Goal: Task Accomplishment & Management: Use online tool/utility

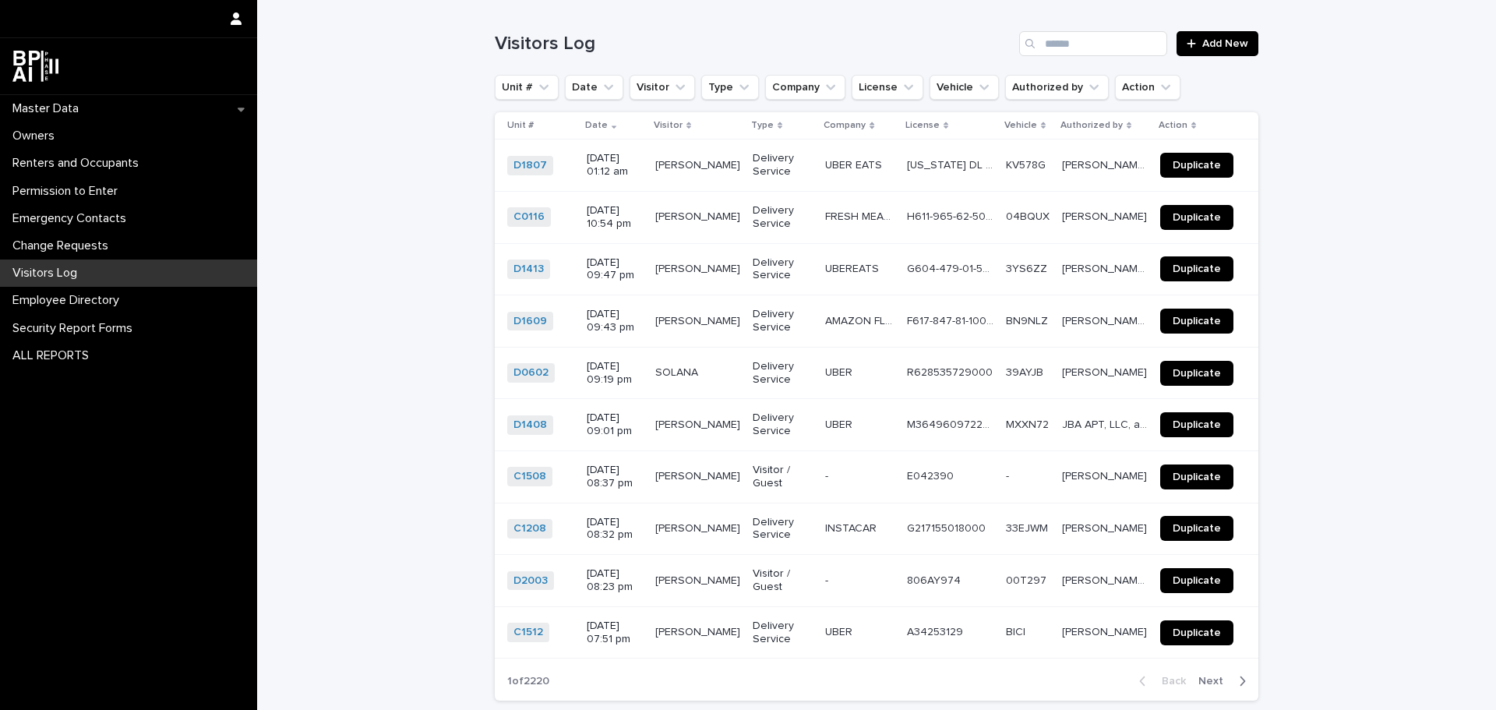
click at [1086, 41] on input "Search" at bounding box center [1093, 43] width 148 height 25
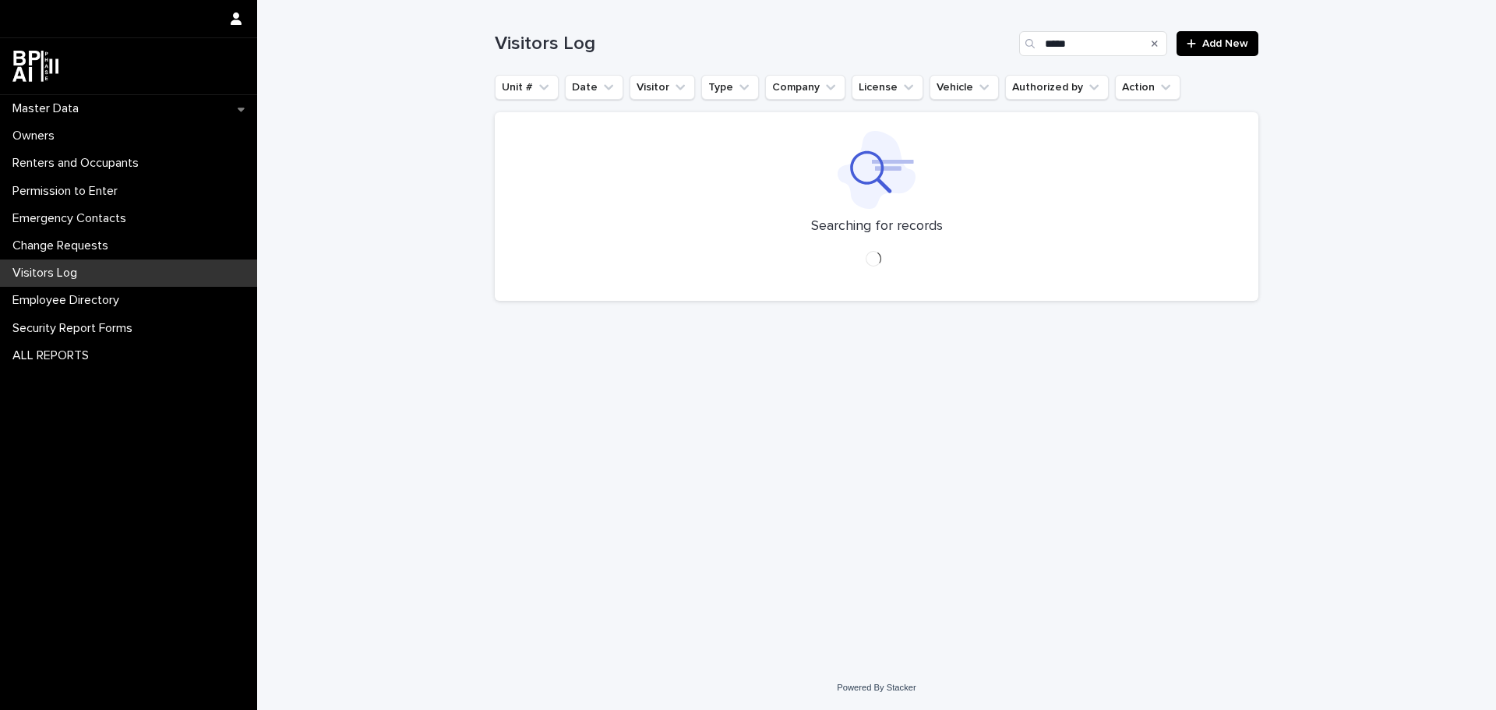
type input "*****"
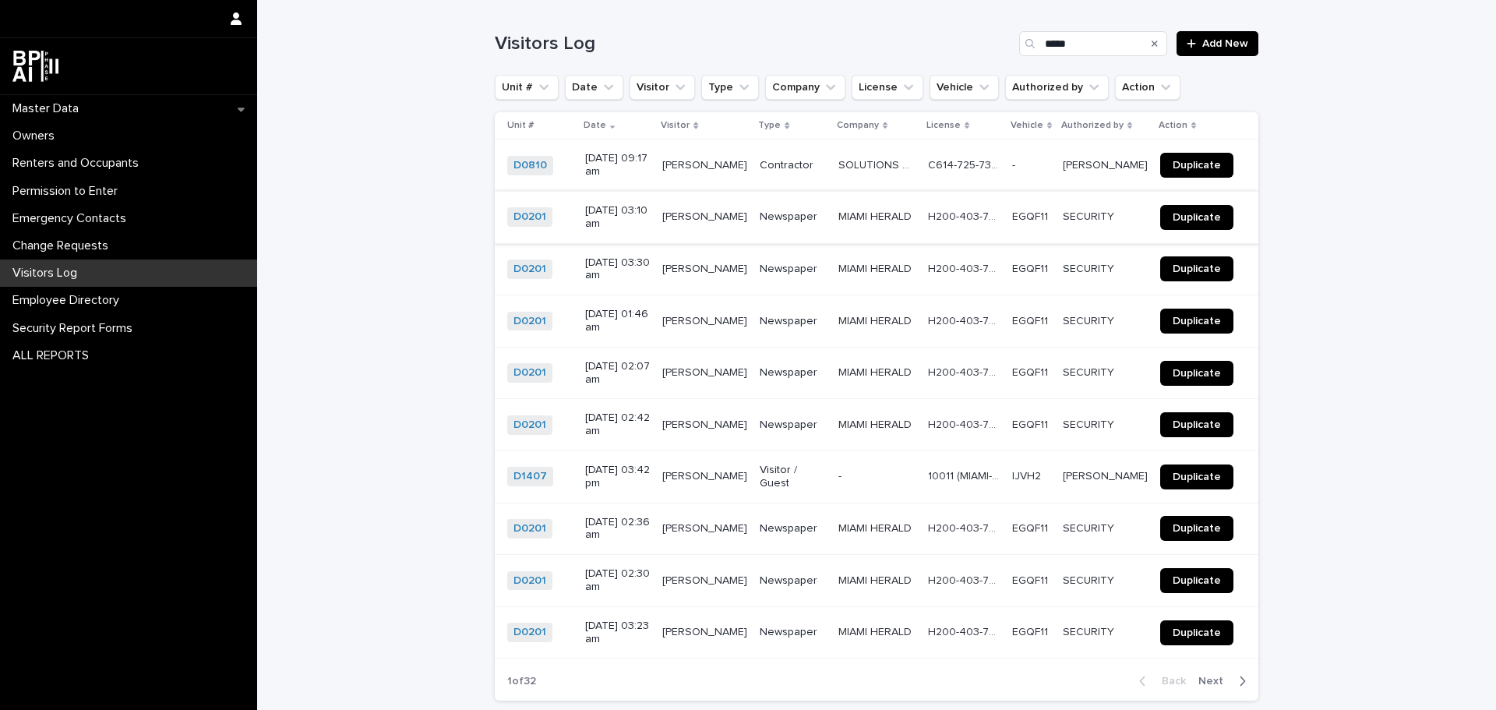
click at [1199, 218] on span "Duplicate" at bounding box center [1197, 217] width 48 height 11
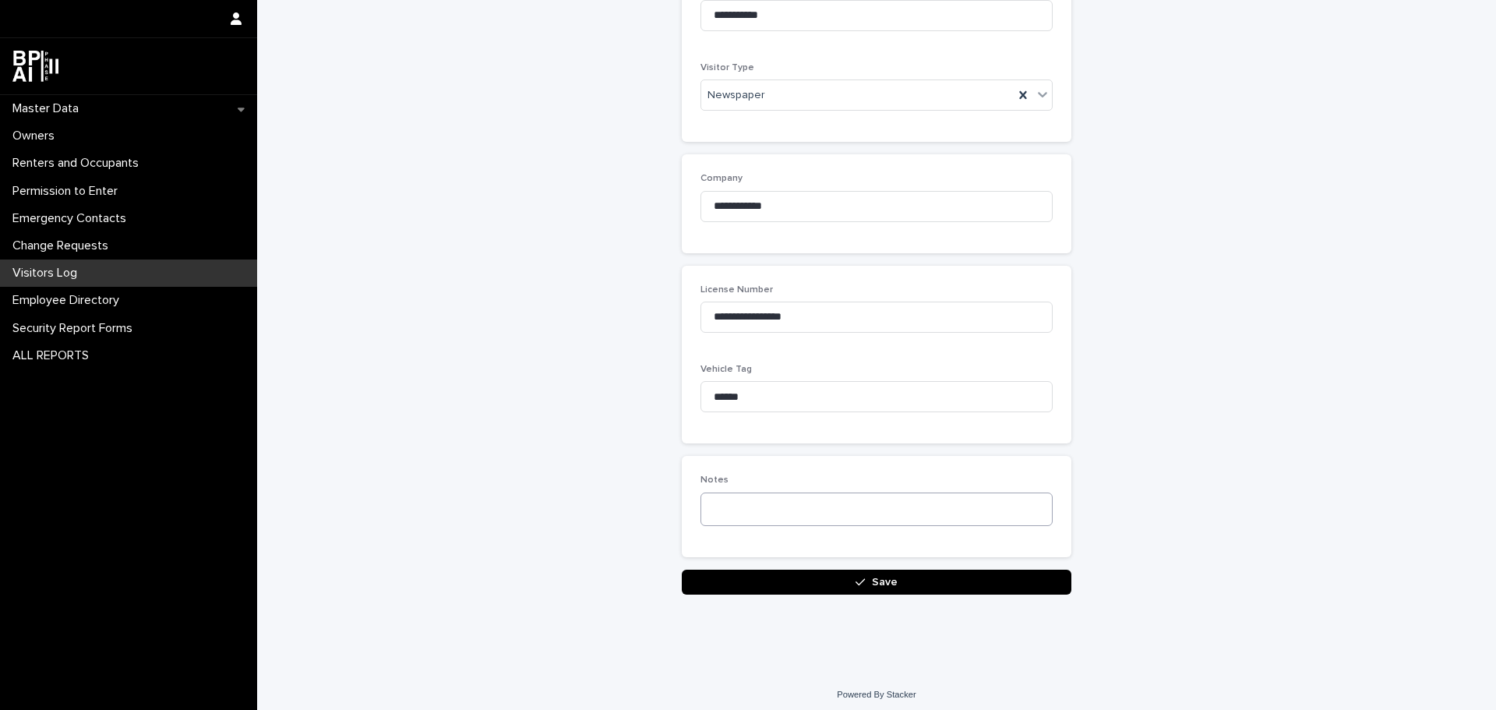
scroll to position [323, 0]
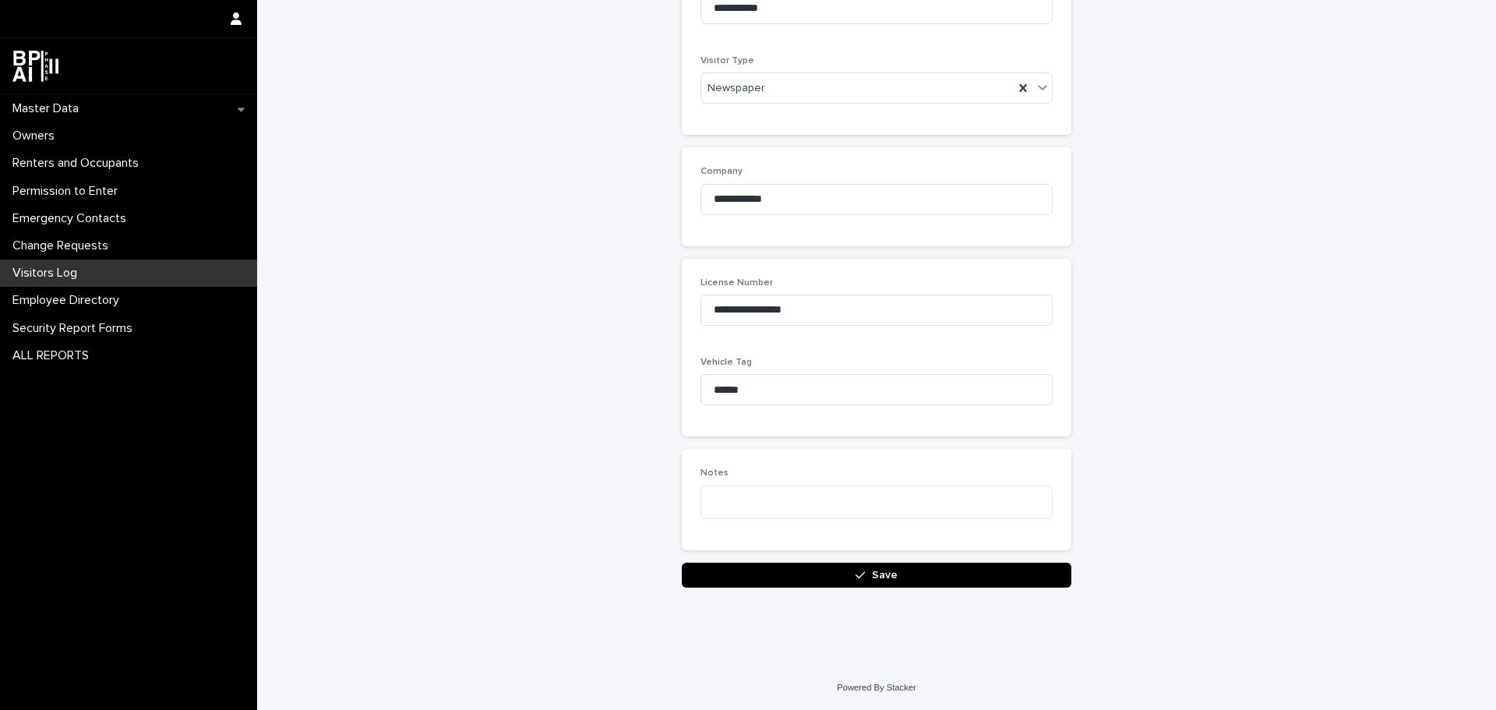
click at [951, 566] on button "Save" at bounding box center [877, 575] width 390 height 25
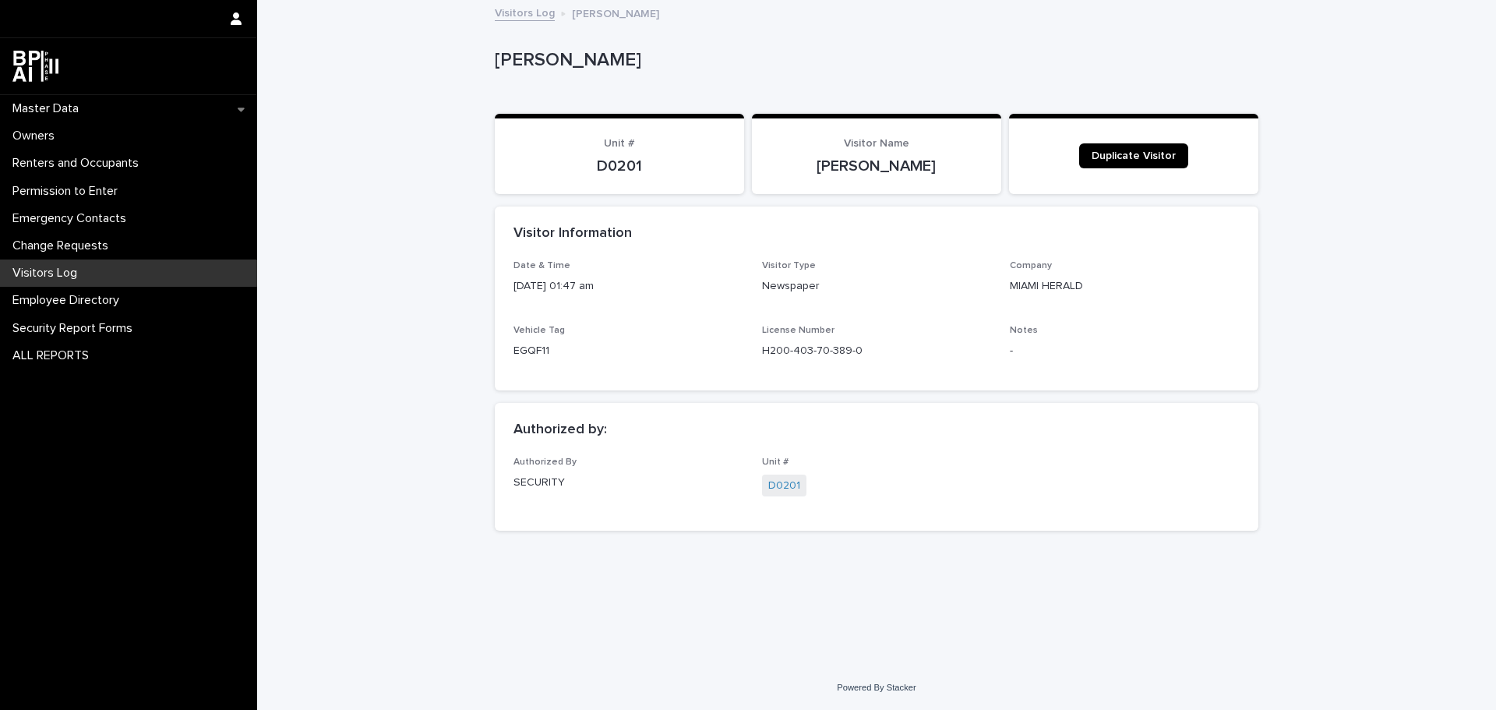
click at [88, 272] on p "Visitors Log" at bounding box center [47, 273] width 83 height 15
